Goal: Task Accomplishment & Management: Use online tool/utility

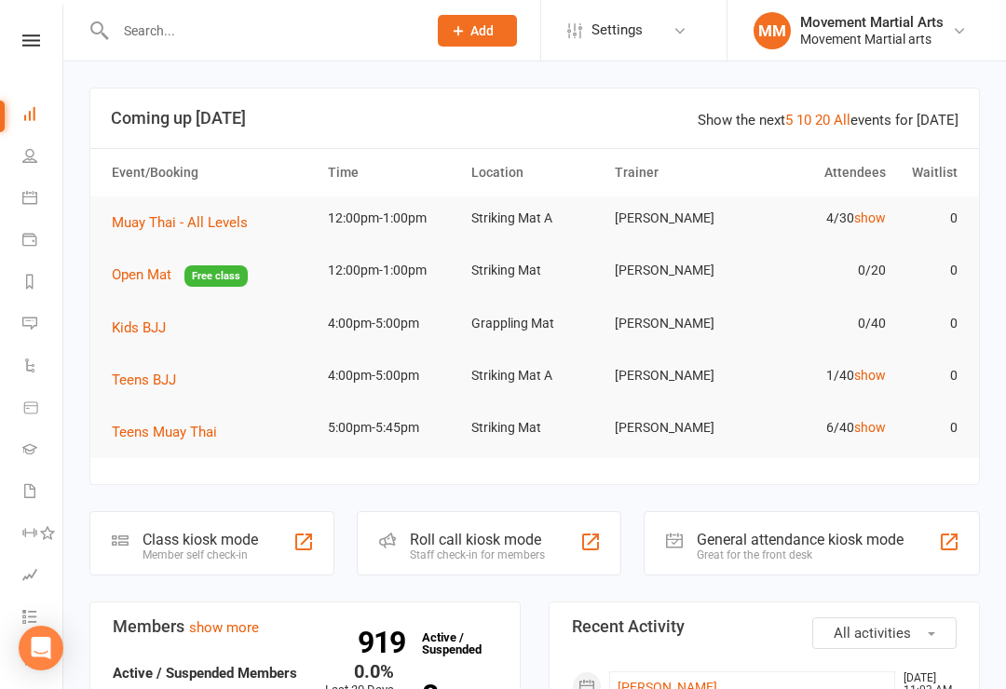
click at [40, 34] on link at bounding box center [31, 40] width 66 height 12
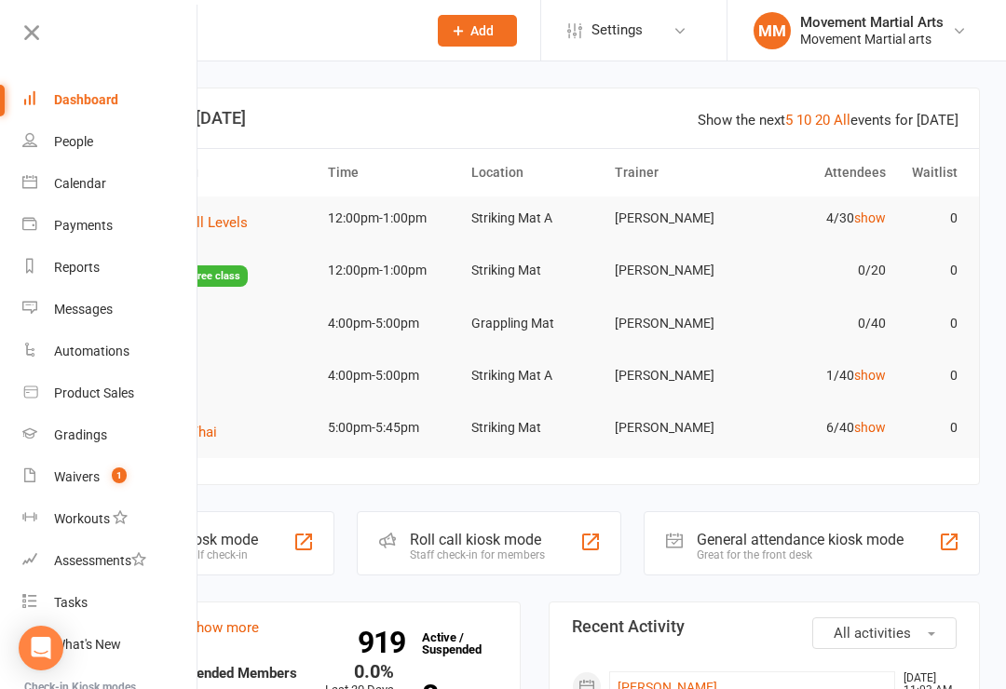
click at [82, 180] on div "Calendar" at bounding box center [80, 183] width 52 height 15
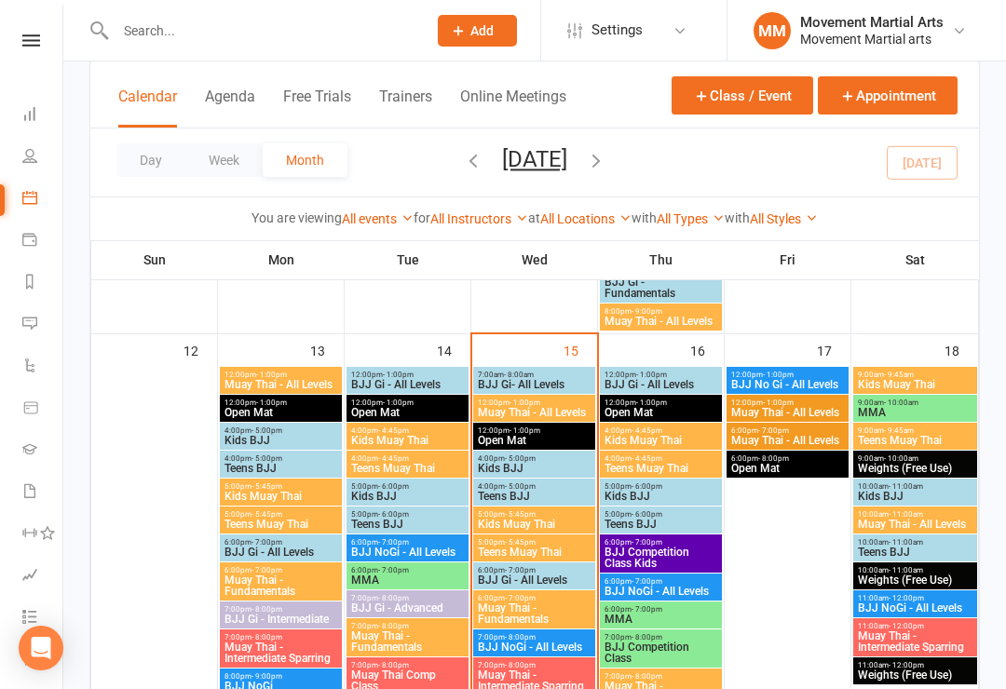
scroll to position [1024, 0]
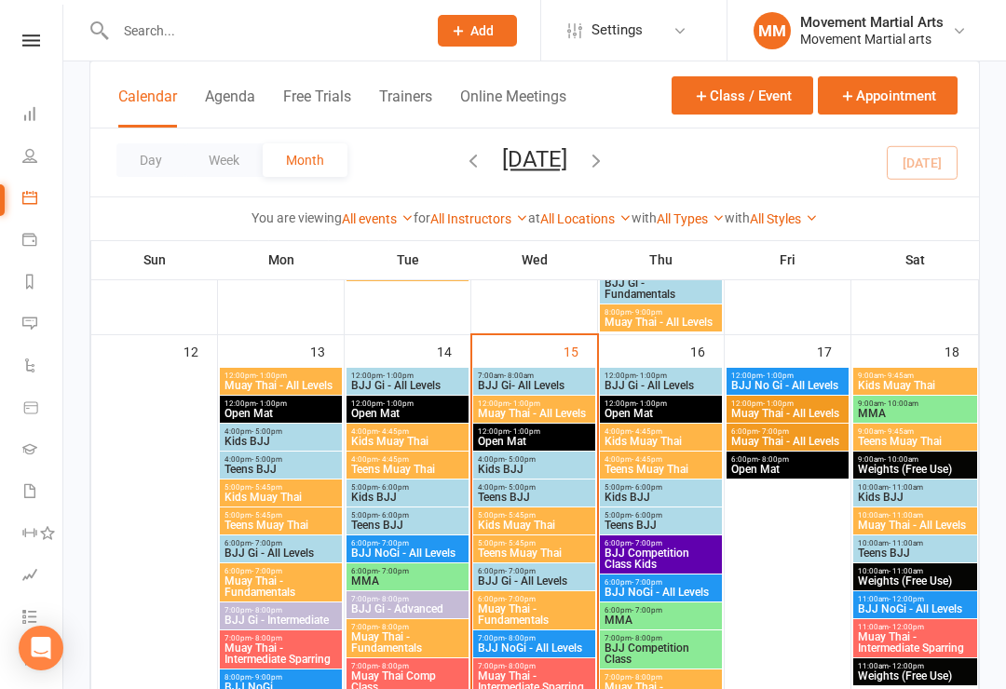
click at [545, 408] on span "Muay Thai - All Levels" at bounding box center [534, 413] width 115 height 11
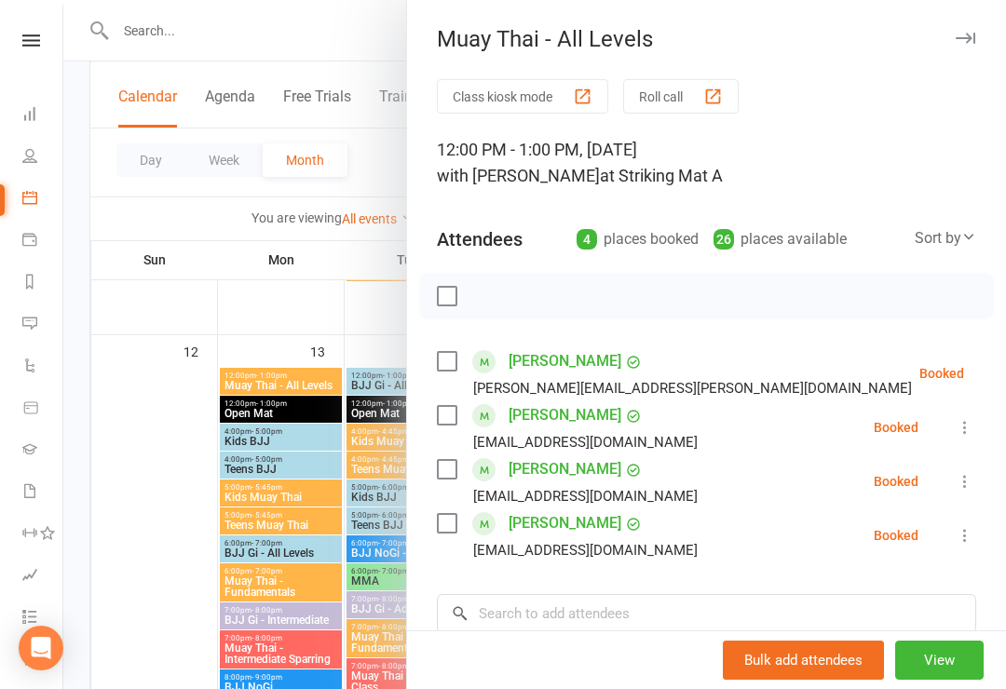
click at [524, 96] on button "Class kiosk mode" at bounding box center [522, 96] width 171 height 34
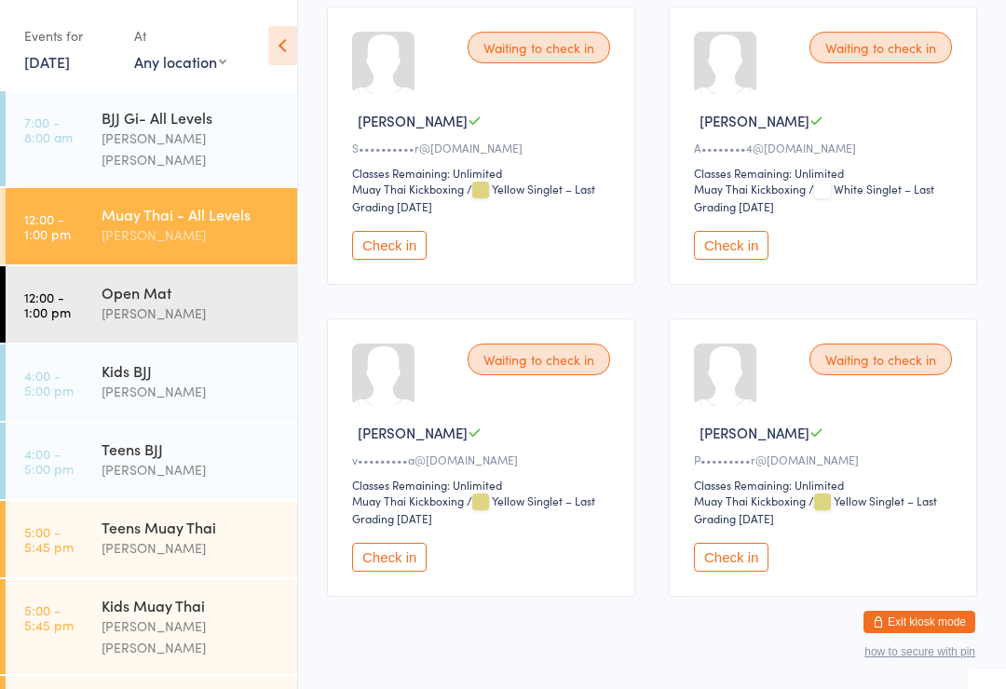
scroll to position [359, 0]
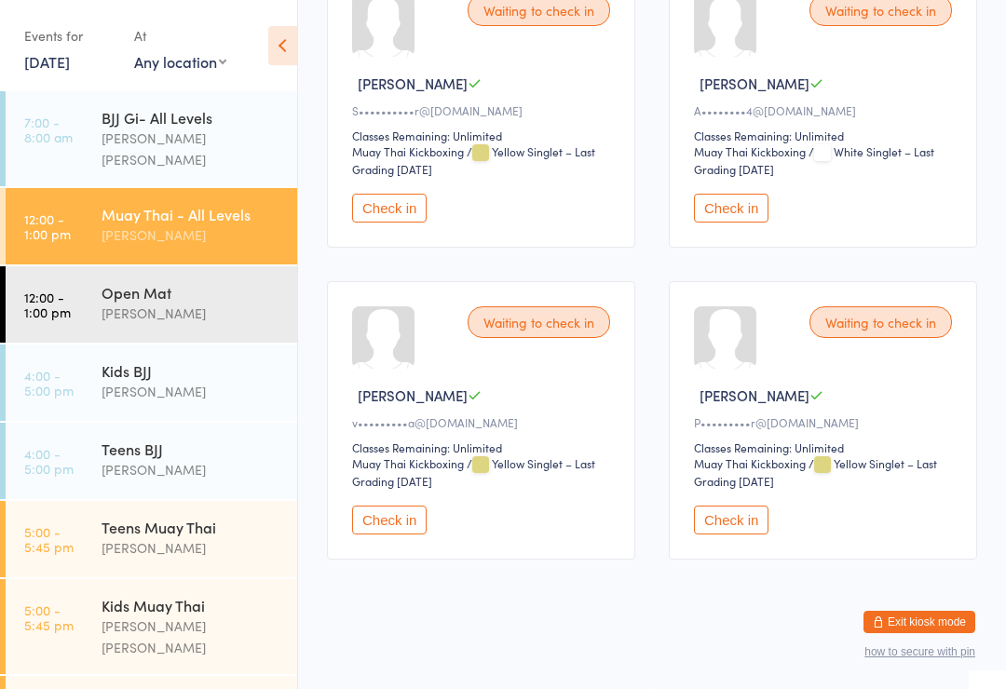
click at [763, 534] on button "Check in" at bounding box center [731, 520] width 74 height 29
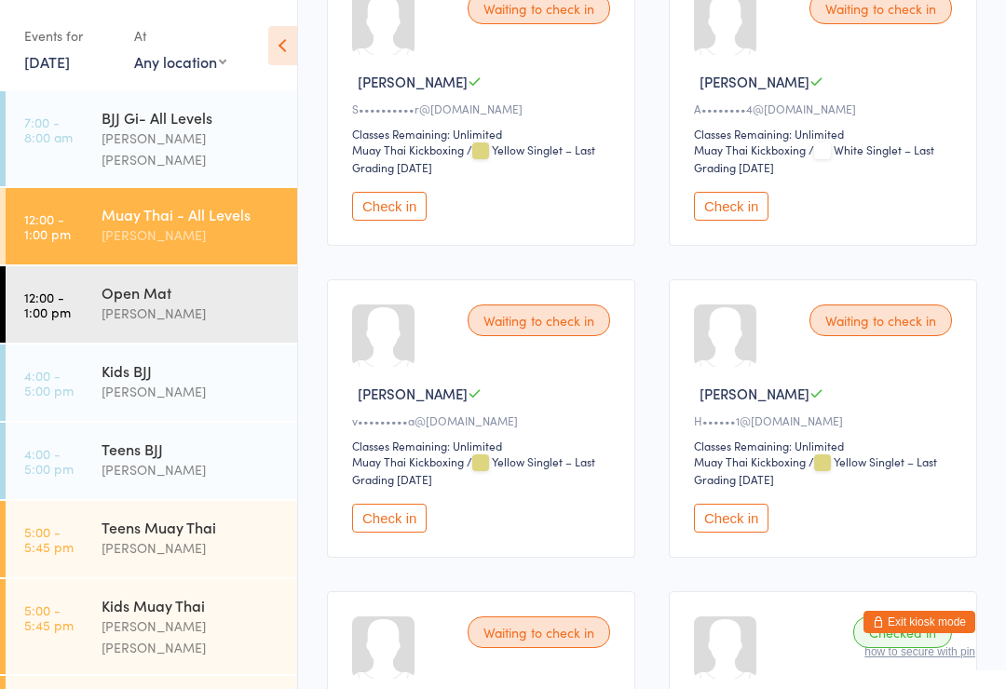
click at [733, 533] on button "Check in" at bounding box center [731, 518] width 74 height 29
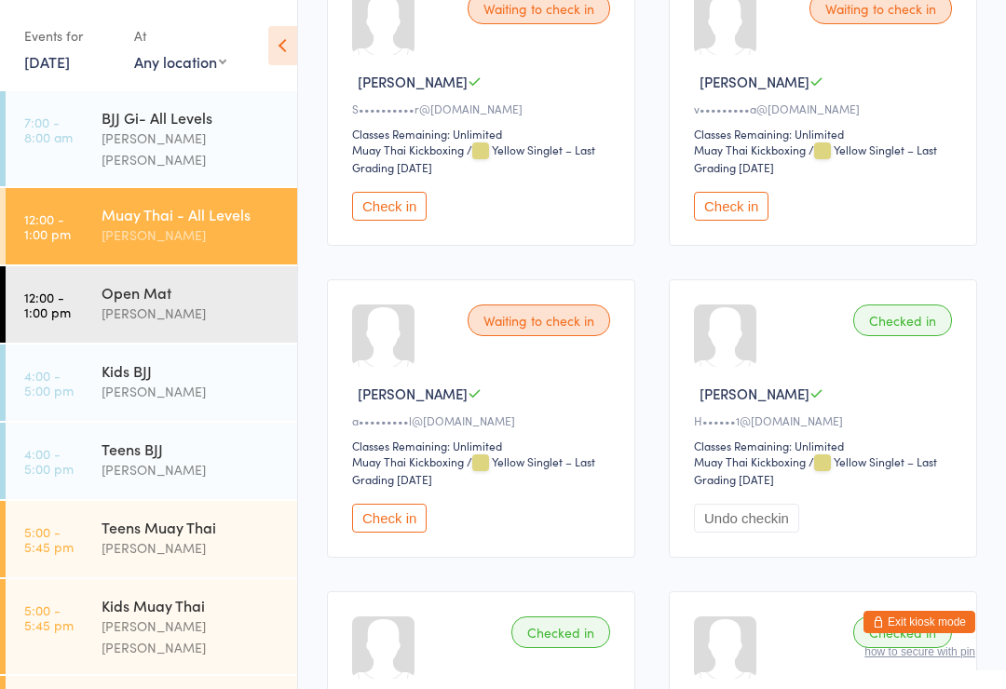
click at [144, 224] on div "[PERSON_NAME]" at bounding box center [191, 234] width 180 height 21
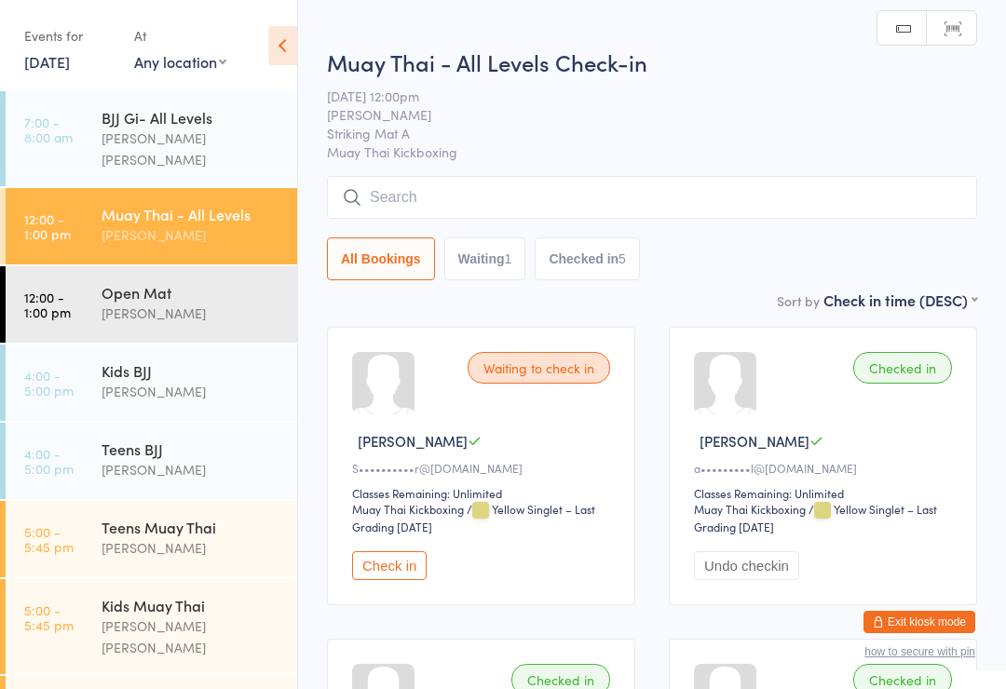
click at [393, 191] on input "search" at bounding box center [652, 197] width 650 height 43
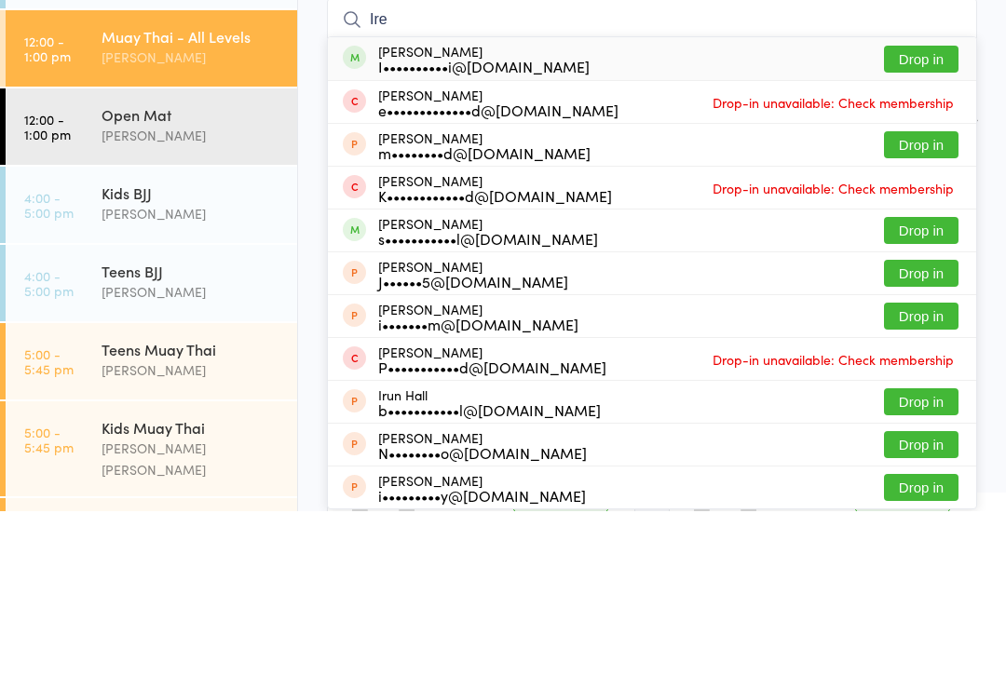
type input "Ire"
click at [923, 223] on button "Drop in" at bounding box center [921, 236] width 74 height 27
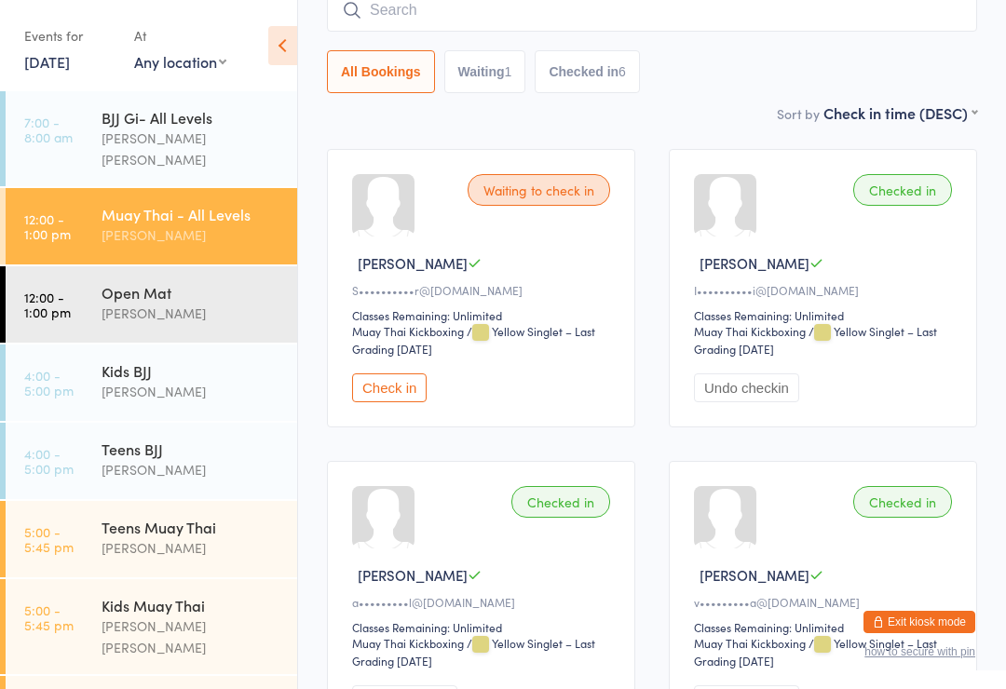
click at [486, 19] on input "search" at bounding box center [652, 10] width 650 height 43
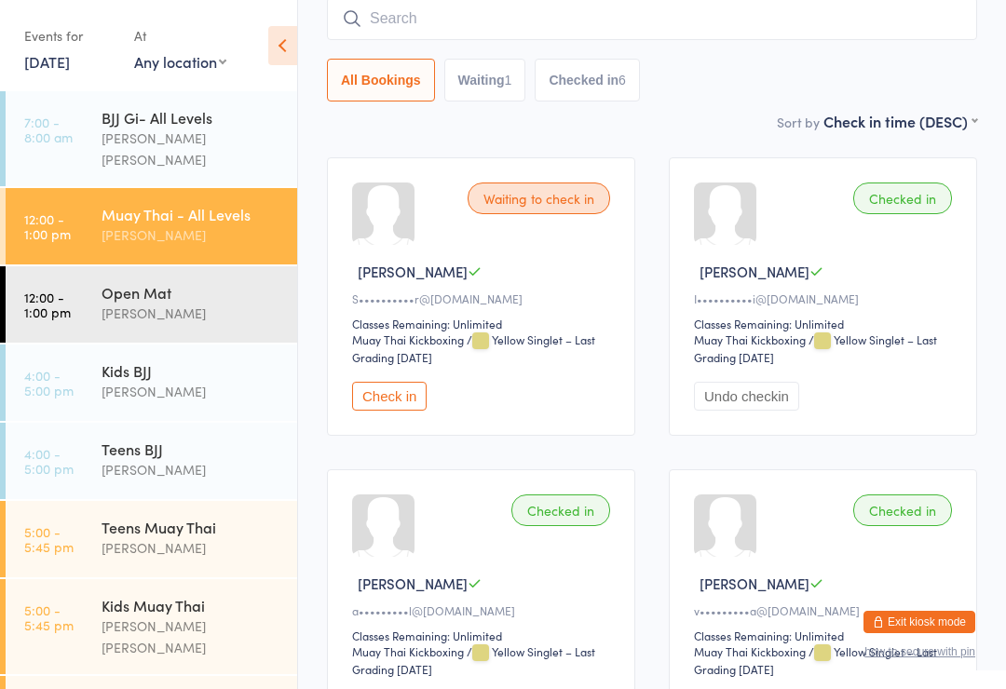
scroll to position [169, 0]
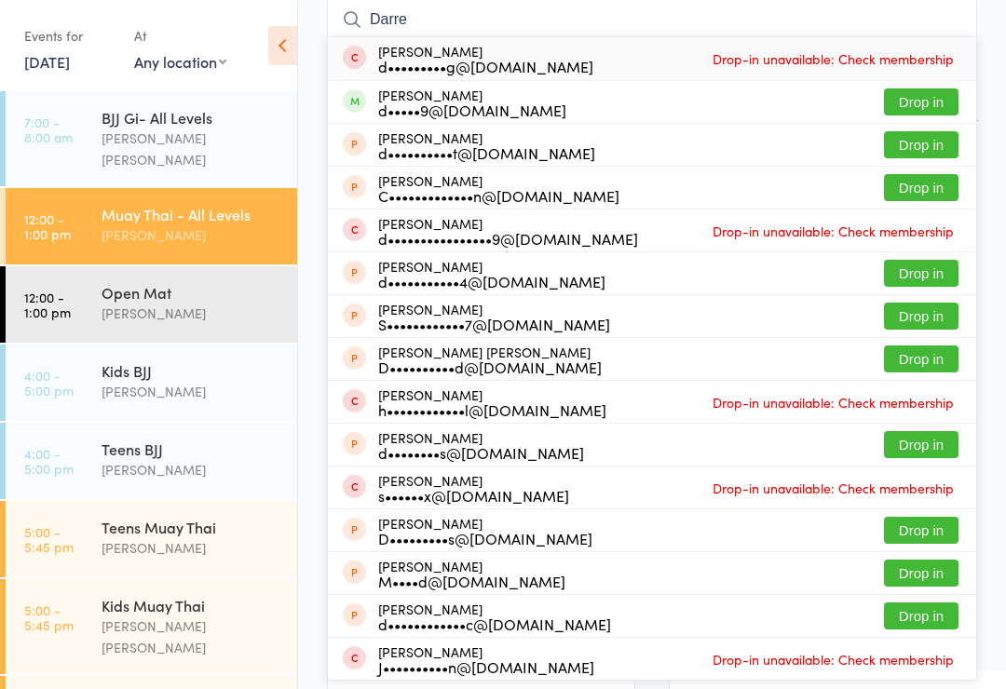
type input "Darre"
click at [933, 96] on button "Drop in" at bounding box center [921, 101] width 74 height 27
